Goal: Transaction & Acquisition: Purchase product/service

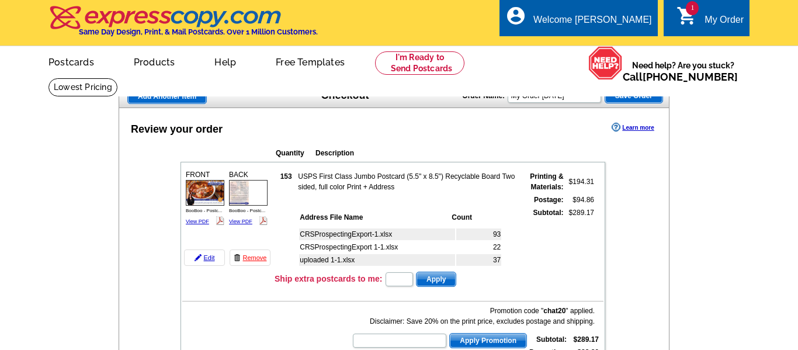
scroll to position [34, 0]
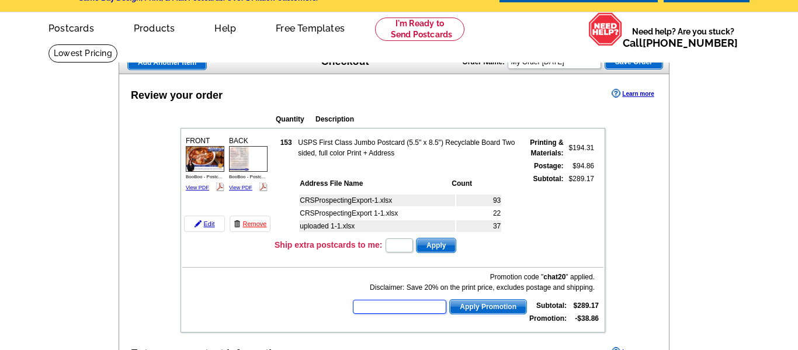
click at [435, 307] on input "text" at bounding box center [399, 307] width 93 height 14
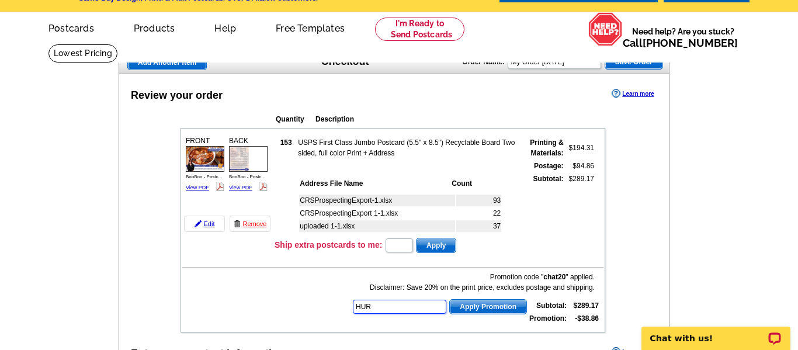
scroll to position [0, 0]
type input "HURRY40"
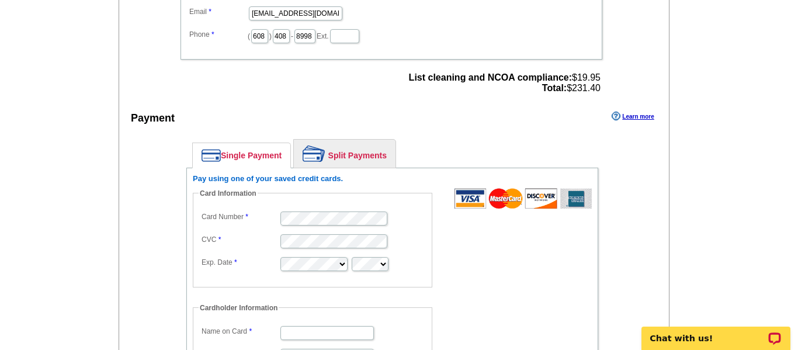
scroll to position [471, 0]
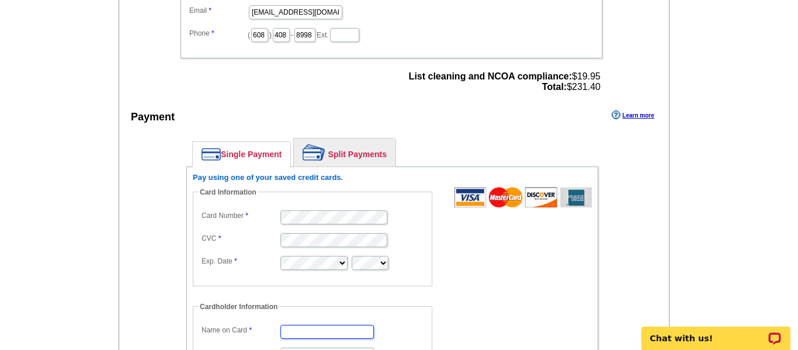
type input "[PERSON_NAME]"
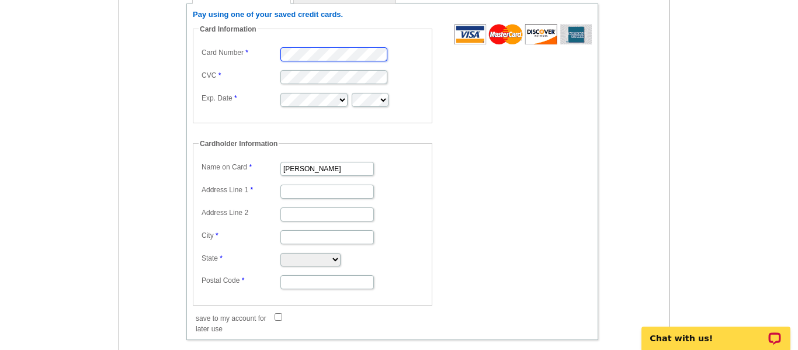
scroll to position [636, 0]
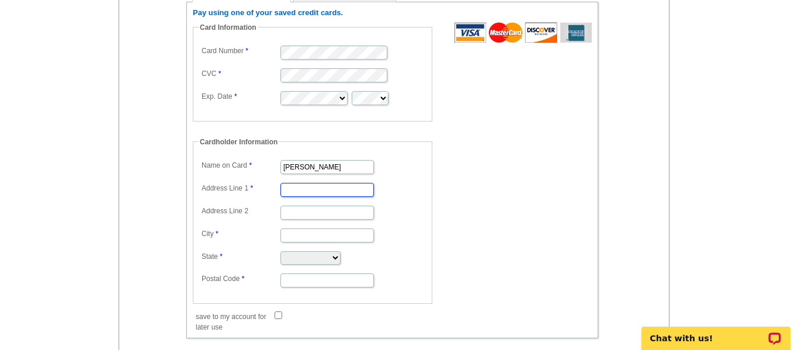
click at [321, 193] on input "Address Line 1" at bounding box center [326, 190] width 93 height 14
type input "W3898 W Lemonweir Crt"
type input "MAUSTON"
select select "WI"
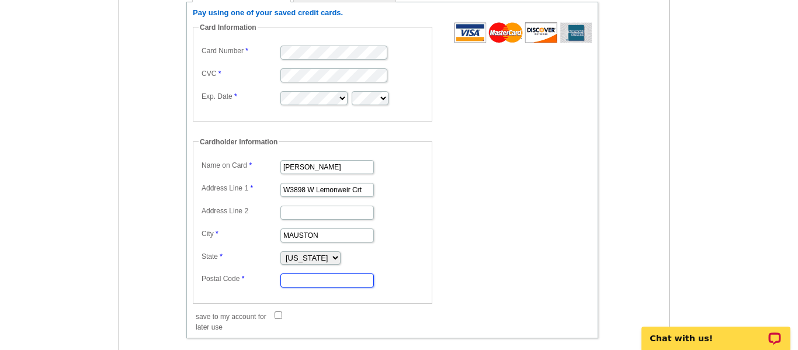
type input "53948"
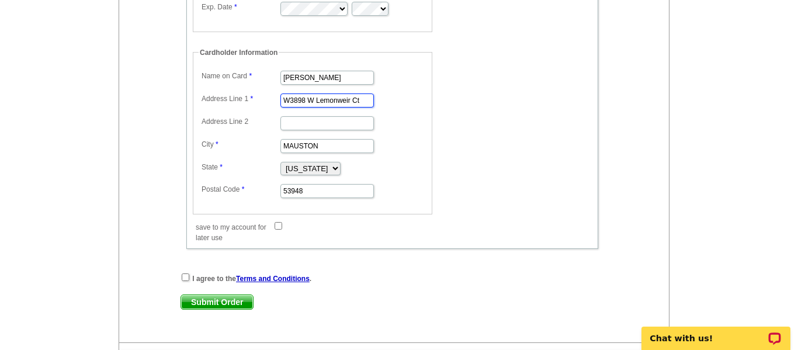
scroll to position [726, 0]
type input "W3898 W Lemonweir Ct"
click at [279, 227] on input "save to my account for later use" at bounding box center [279, 225] width 8 height 8
checkbox input "true"
click at [186, 276] on input "checkbox" at bounding box center [186, 277] width 8 height 8
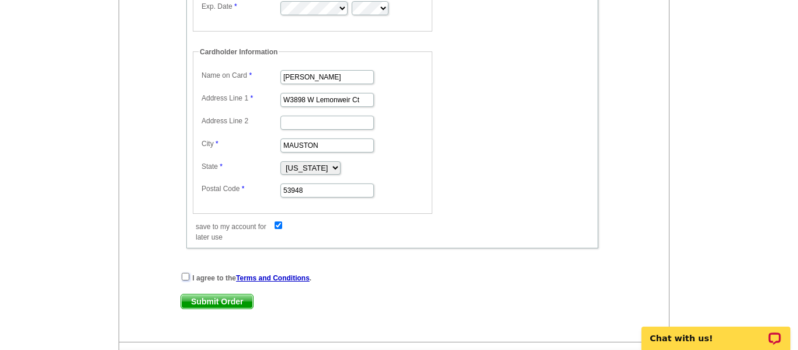
checkbox input "true"
click at [223, 301] on span "Submit Order" at bounding box center [217, 301] width 72 height 14
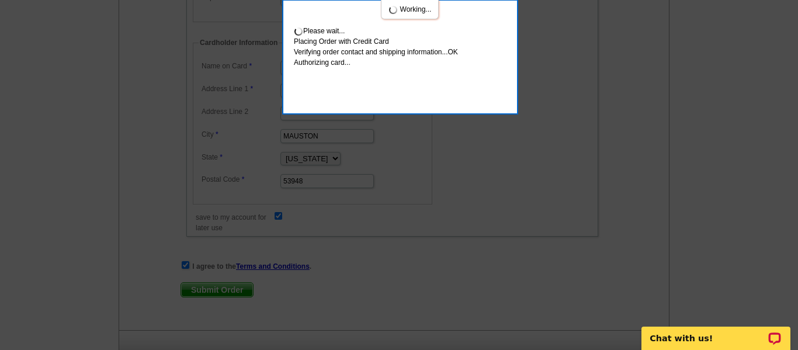
scroll to position [789, 0]
